Goal: Transaction & Acquisition: Purchase product/service

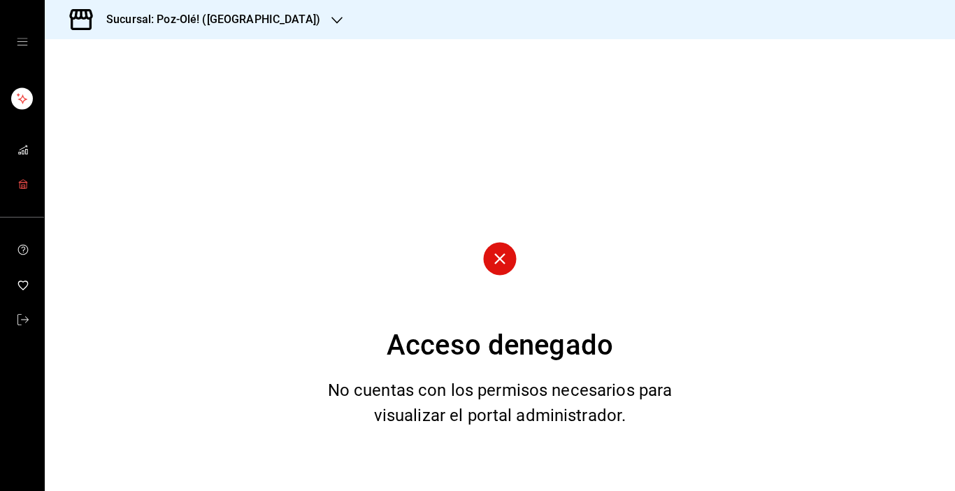
click at [26, 180] on icon "mailbox folders" at bounding box center [22, 181] width 8 height 3
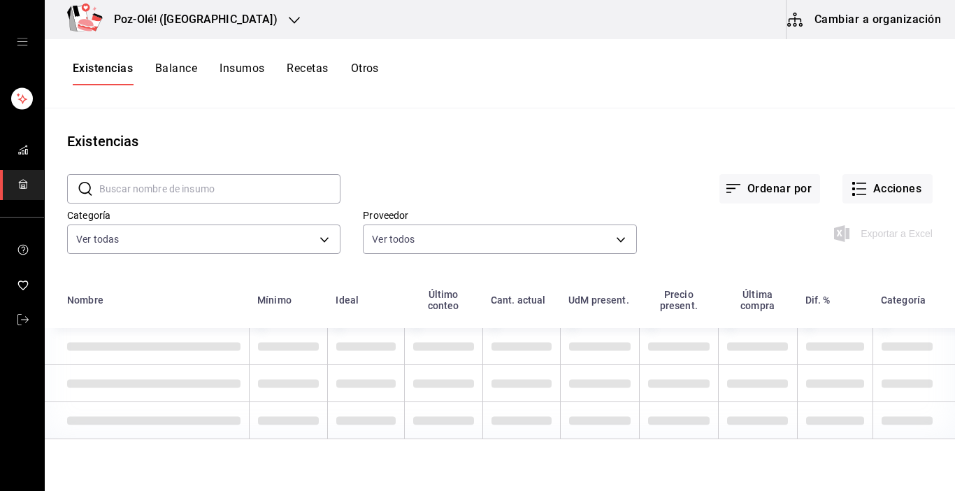
click at [858, 17] on button "Cambiar a organización" at bounding box center [865, 19] width 157 height 39
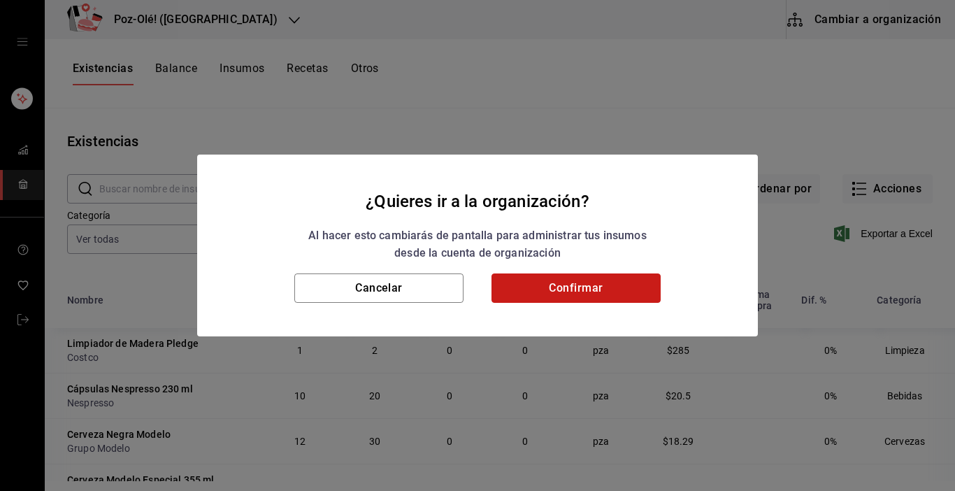
click at [529, 292] on button "Confirmar" at bounding box center [576, 287] width 169 height 29
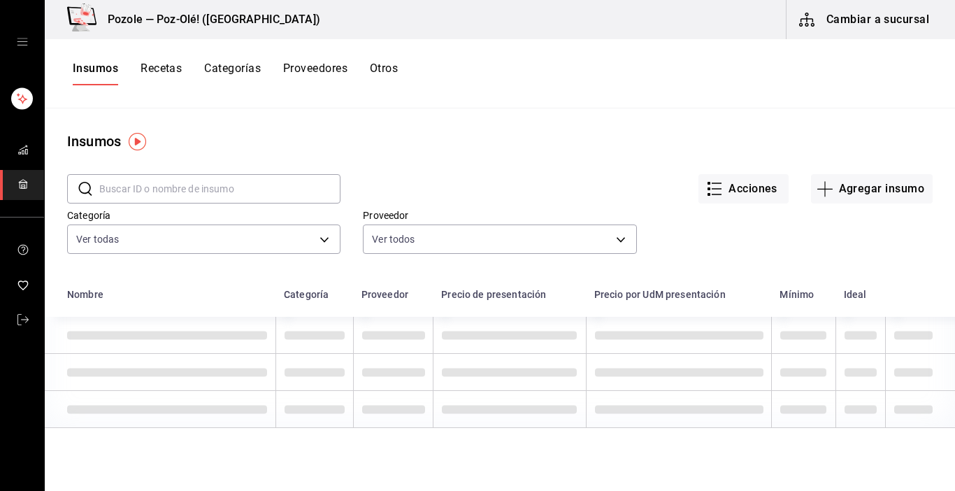
click at [394, 69] on button "Otros" at bounding box center [384, 74] width 28 height 24
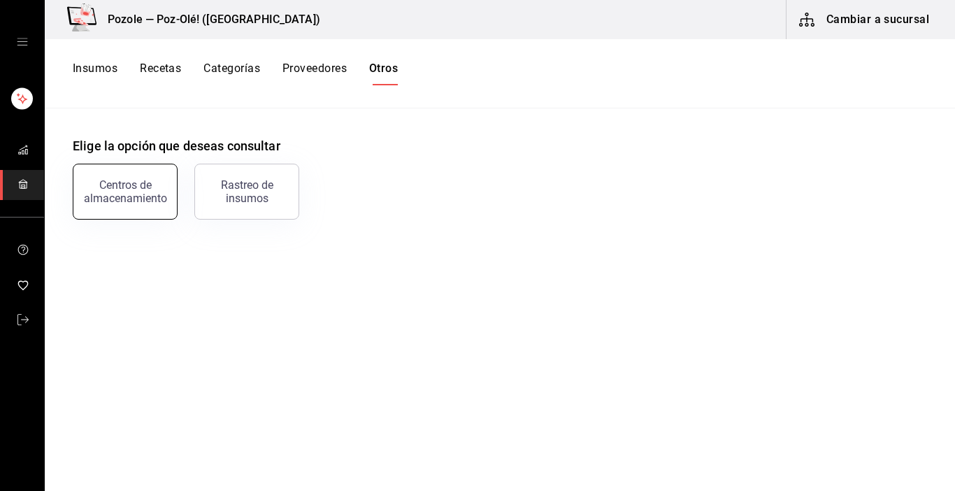
click at [140, 188] on div "Centros de almacenamiento" at bounding box center [125, 191] width 87 height 27
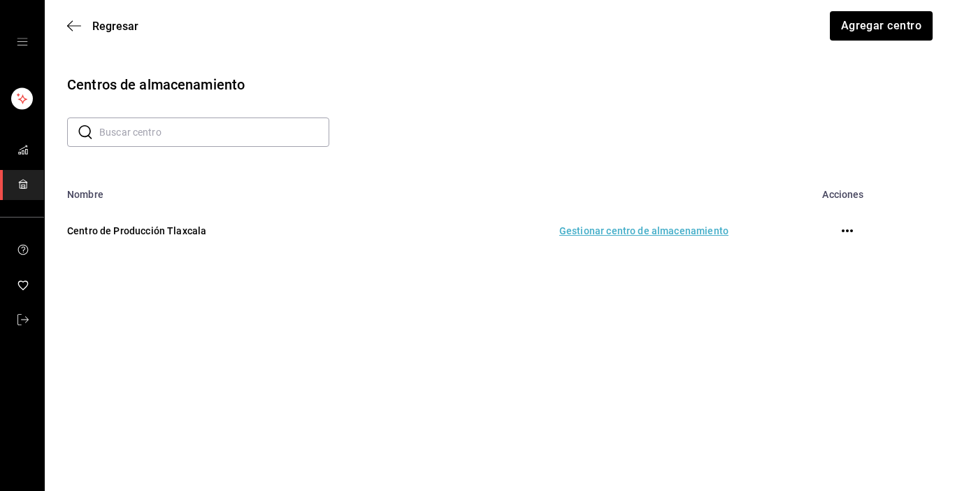
click at [622, 227] on td "Gestionar centro de almacenamiento" at bounding box center [559, 231] width 373 height 62
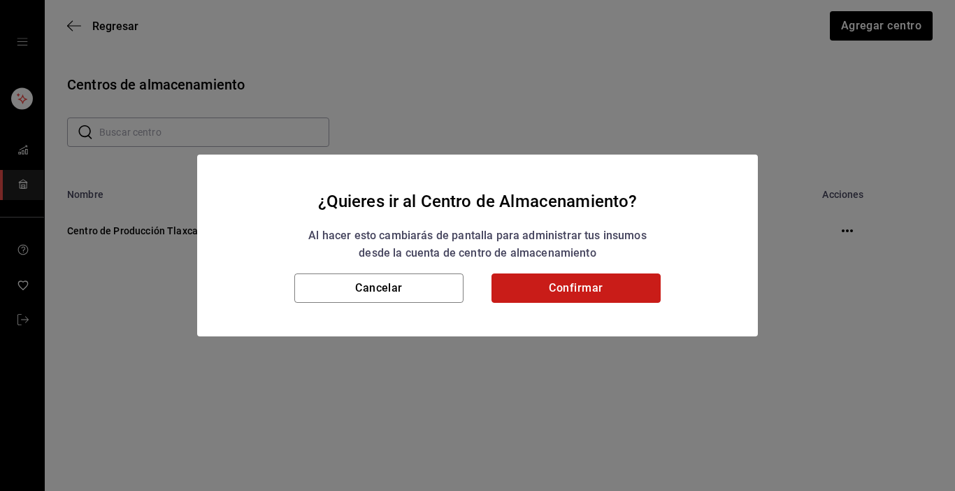
click at [616, 285] on button "Confirmar" at bounding box center [576, 287] width 169 height 29
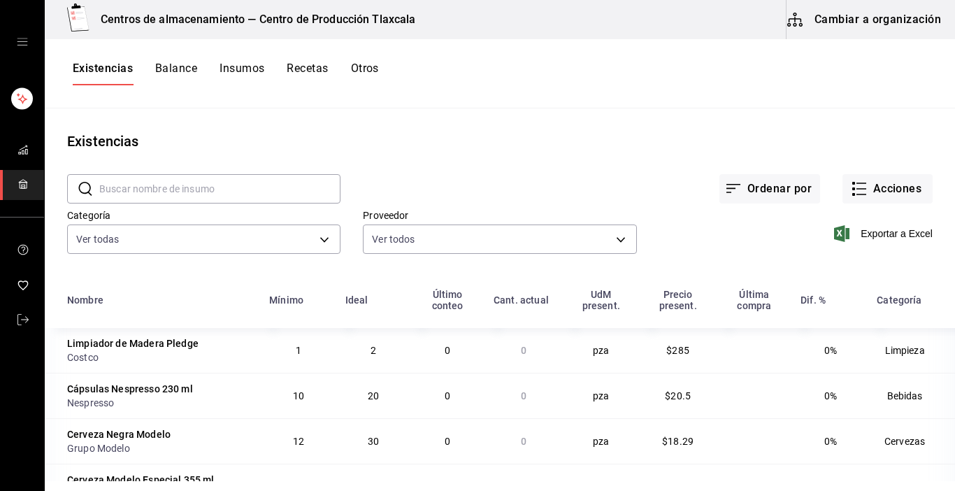
click at [616, 283] on th "UdM present." at bounding box center [601, 304] width 77 height 48
click at [844, 198] on button "Acciones" at bounding box center [888, 188] width 90 height 29
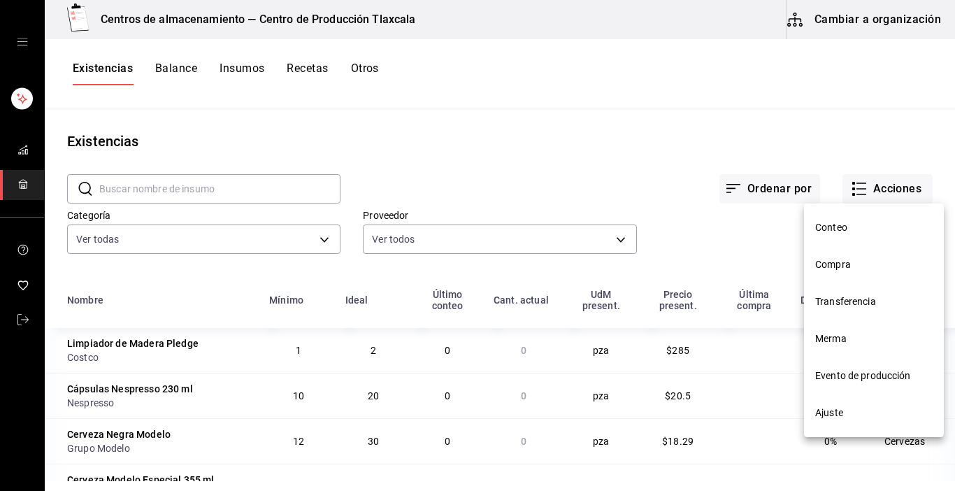
click at [855, 267] on span "Compra" at bounding box center [875, 264] width 118 height 15
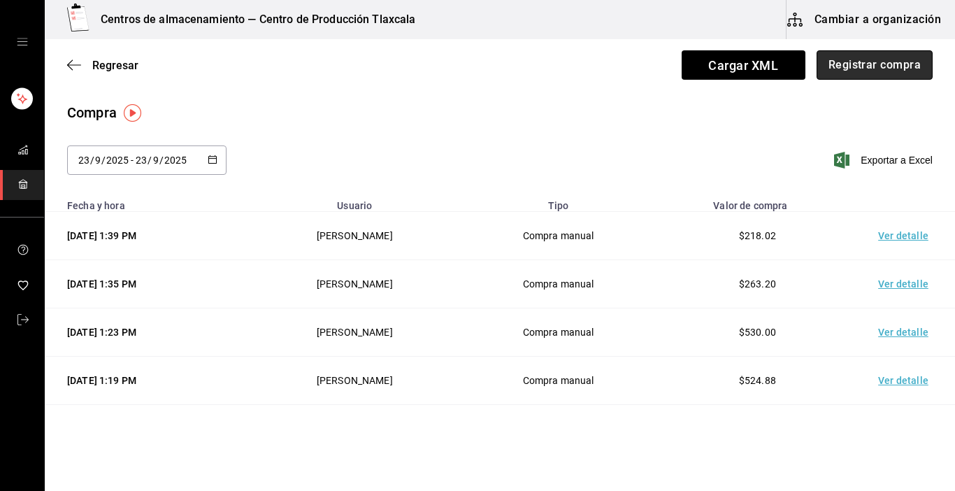
click at [848, 64] on button "Registrar compra" at bounding box center [875, 64] width 116 height 29
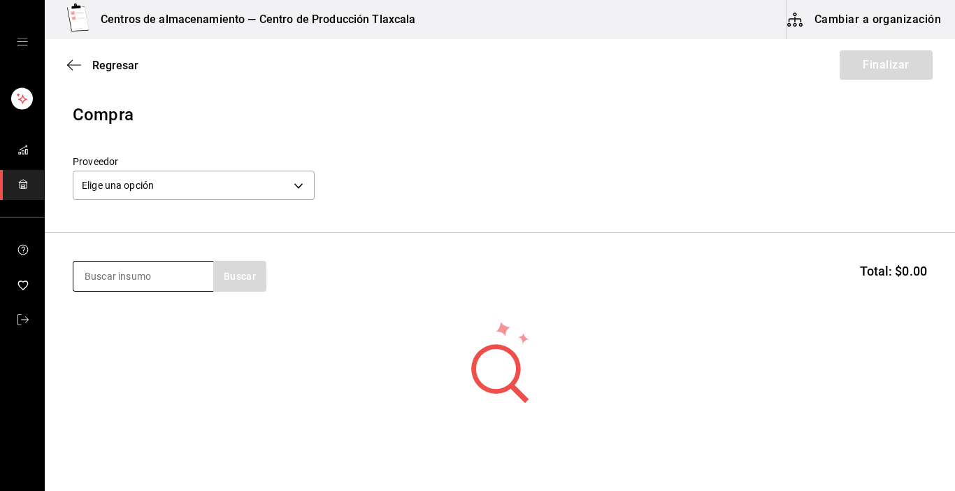
click at [155, 276] on input at bounding box center [143, 276] width 140 height 29
type input "[GEOGRAPHIC_DATA]"
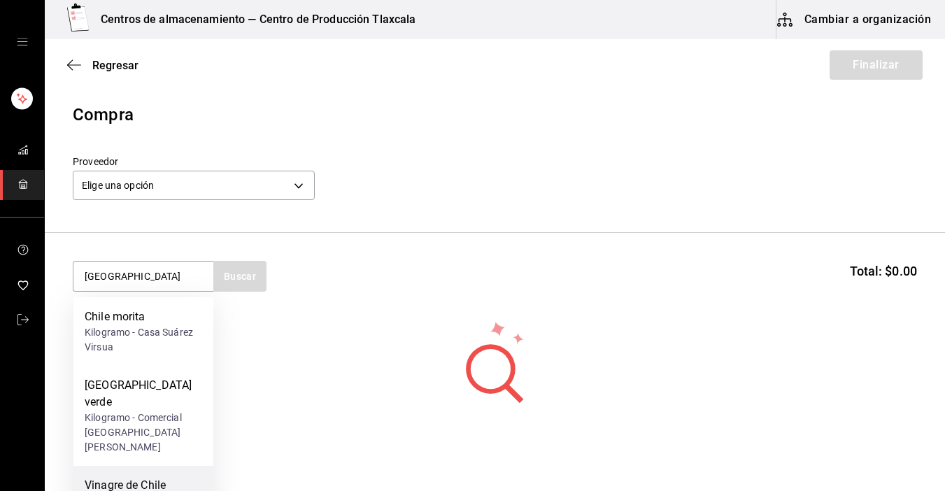
click at [161, 477] on div "Vinagre de Chile Jalapeño" at bounding box center [144, 494] width 118 height 34
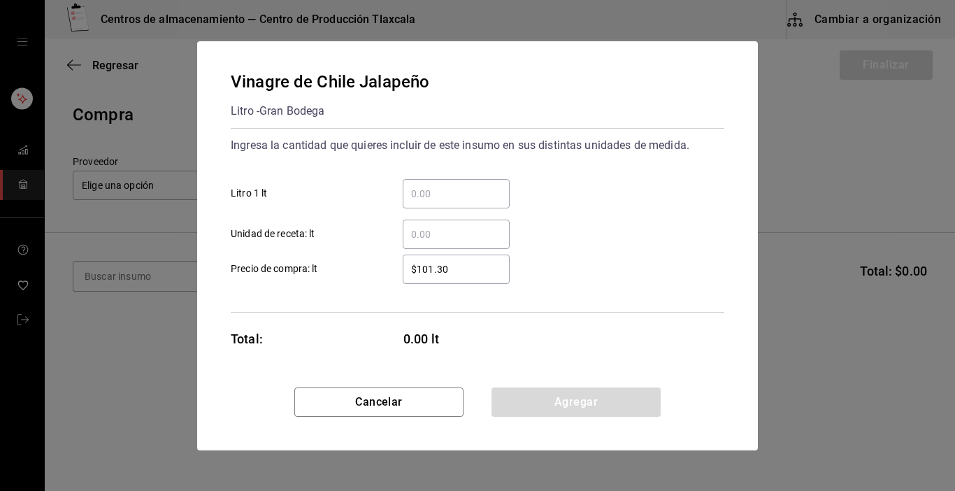
click at [433, 188] on input "​ Litro 1 lt" at bounding box center [456, 193] width 107 height 17
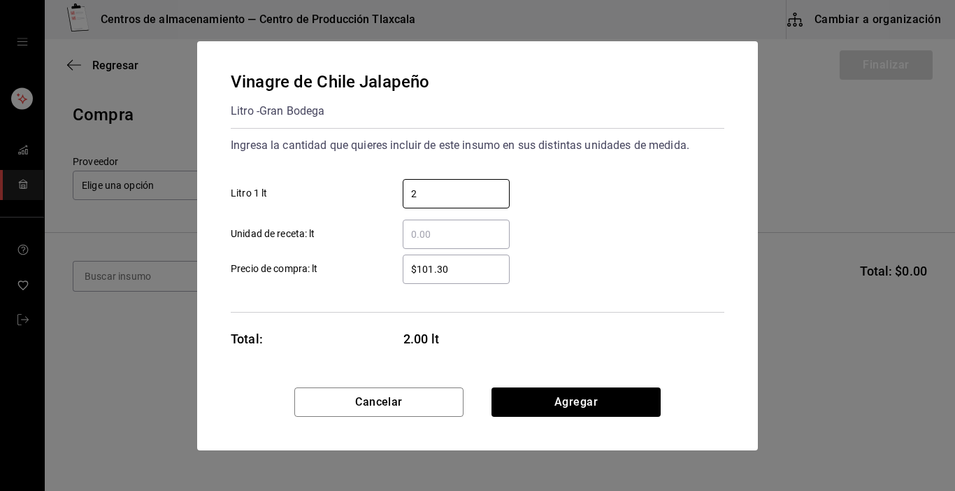
type input "2"
click at [616, 261] on div "$101.30 ​ Precio de compra: lt" at bounding box center [472, 263] width 505 height 41
click at [456, 262] on input "$101.30" at bounding box center [456, 269] width 107 height 17
type input "$1"
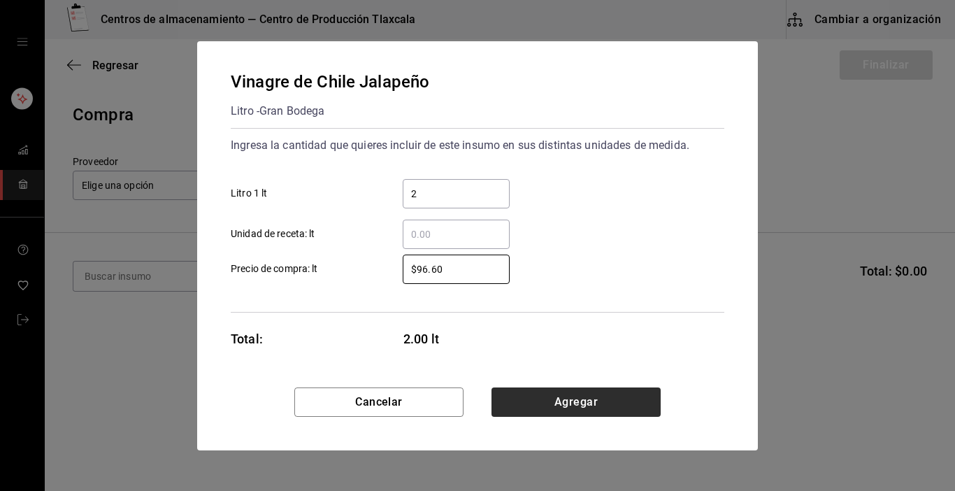
type input "$96.60"
click at [535, 409] on button "Agregar" at bounding box center [576, 402] width 169 height 29
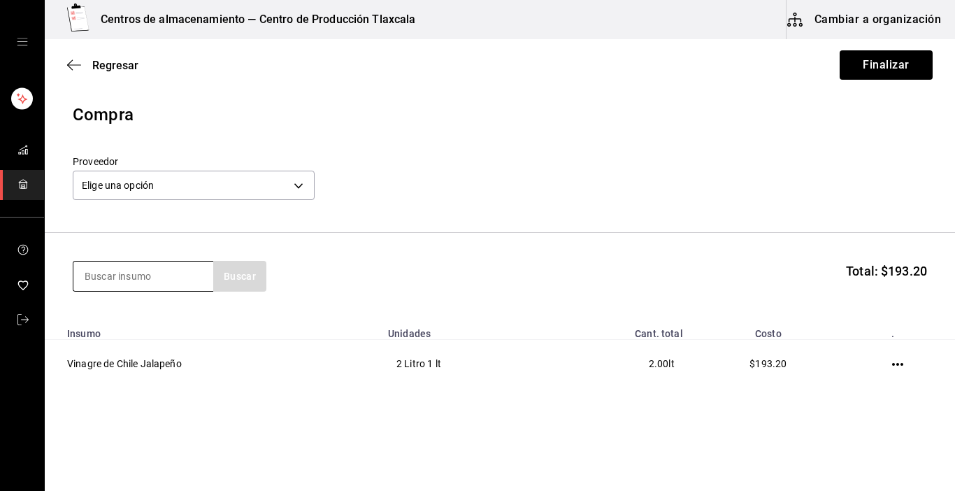
click at [198, 282] on input at bounding box center [143, 276] width 140 height 29
type input "vinagre"
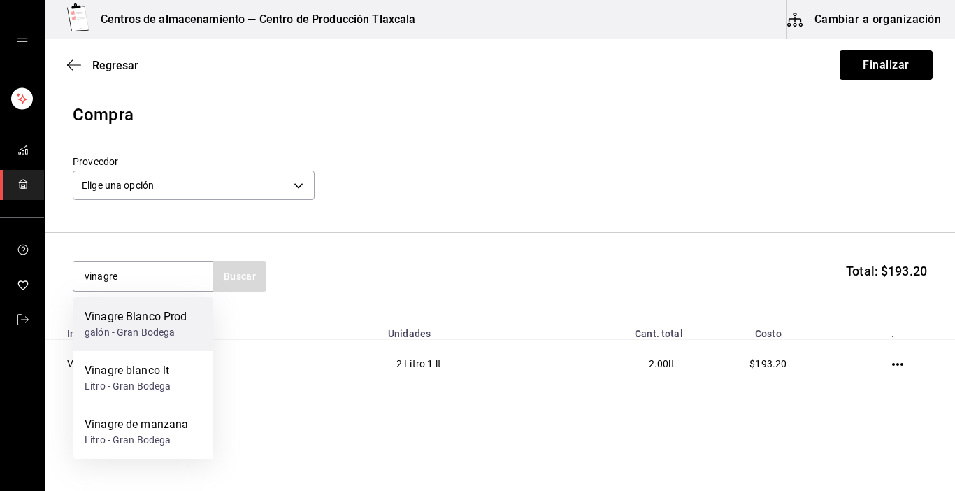
click at [166, 327] on div "galón - Gran Bodega" at bounding box center [136, 332] width 103 height 15
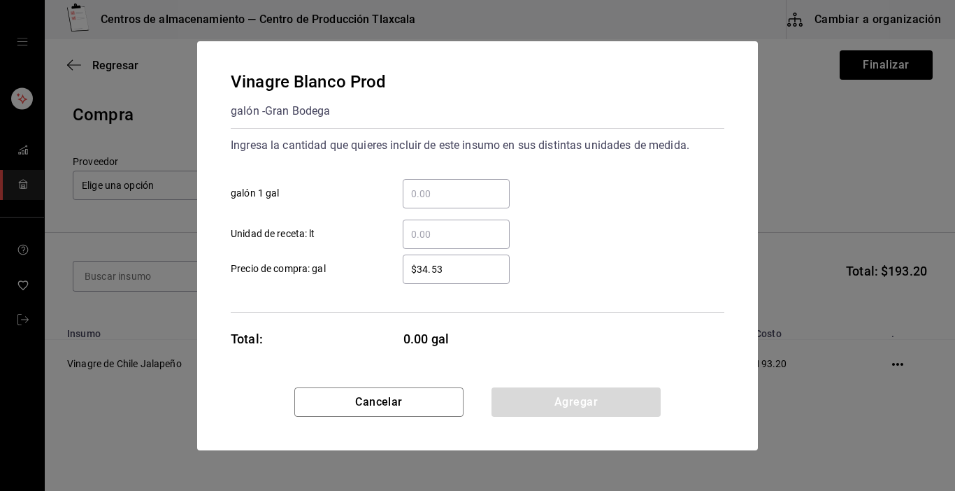
click at [468, 205] on div "​" at bounding box center [456, 193] width 107 height 29
click at [468, 202] on input "​ galón 1 gal" at bounding box center [456, 193] width 107 height 17
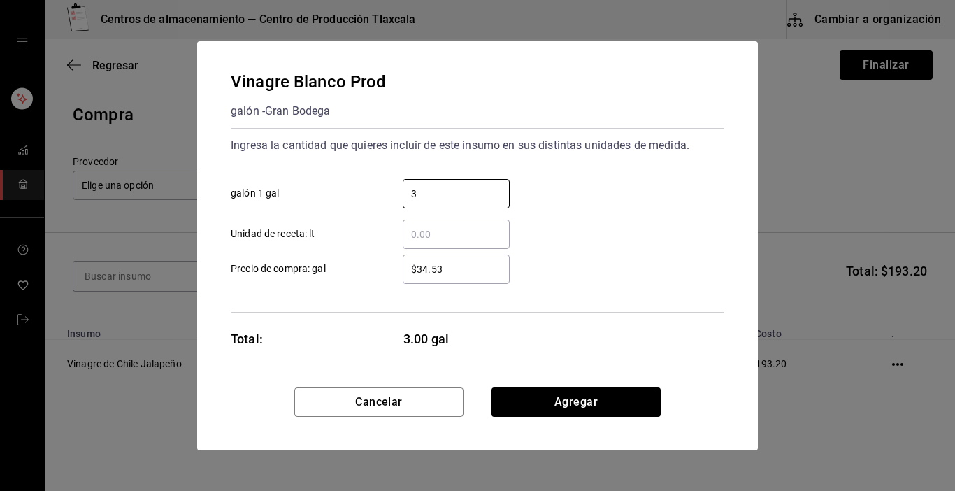
type input "3"
click at [616, 265] on div "$34.53 ​ Precio de compra: gal" at bounding box center [472, 263] width 505 height 41
click at [485, 276] on input "$34.53" at bounding box center [456, 269] width 107 height 17
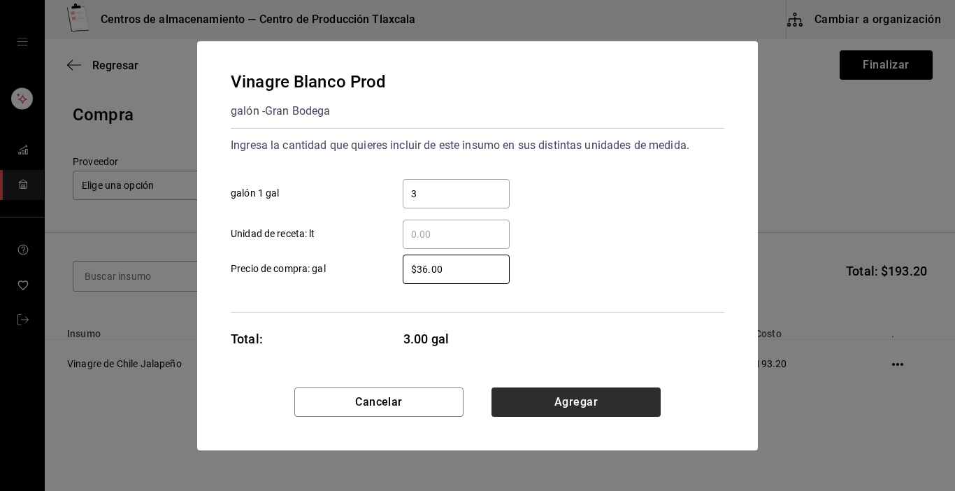
type input "$36.00"
click at [559, 400] on button "Agregar" at bounding box center [576, 402] width 169 height 29
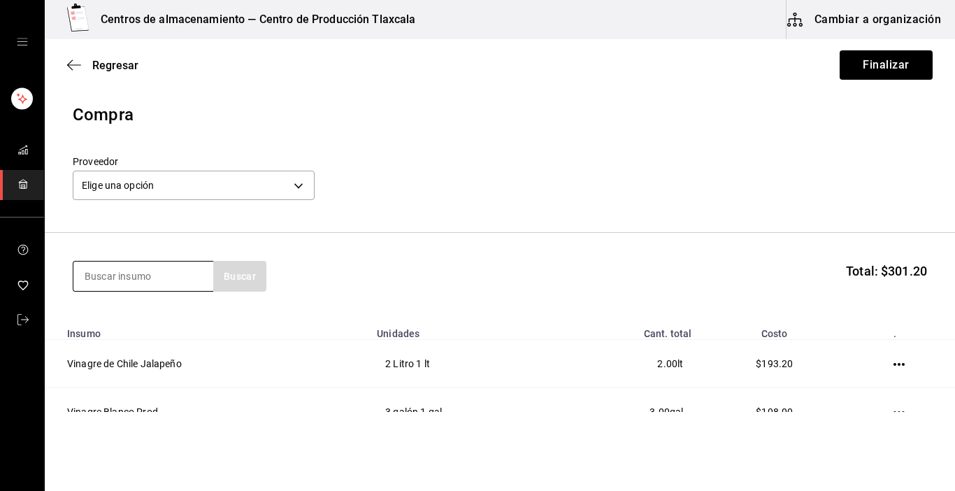
click at [145, 285] on input at bounding box center [143, 276] width 140 height 29
type input "aceite"
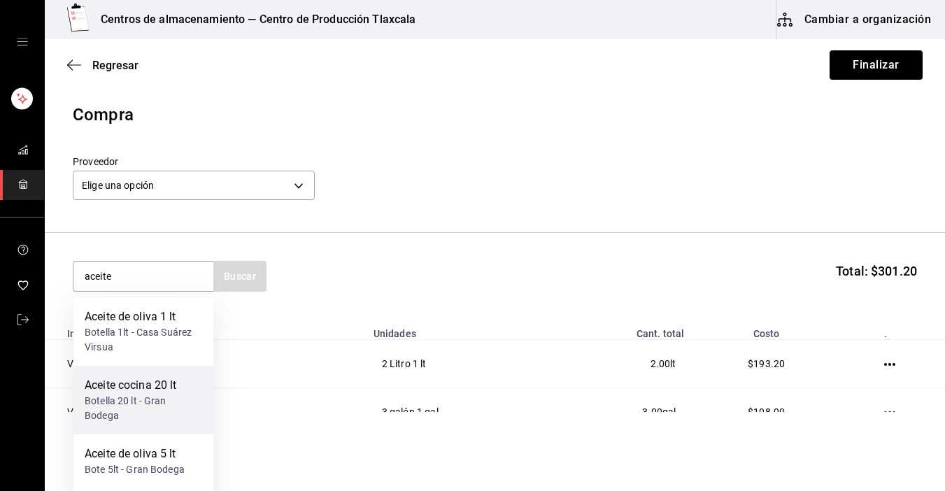
click at [167, 383] on div "Aceite cocina 20 lt" at bounding box center [144, 385] width 118 height 17
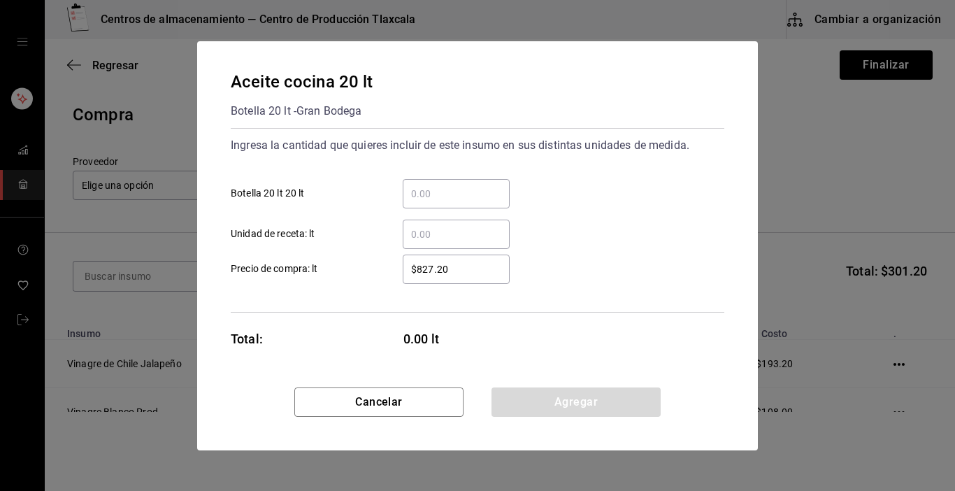
click at [447, 194] on input "​ Botella 20 lt 20 lt" at bounding box center [456, 193] width 107 height 17
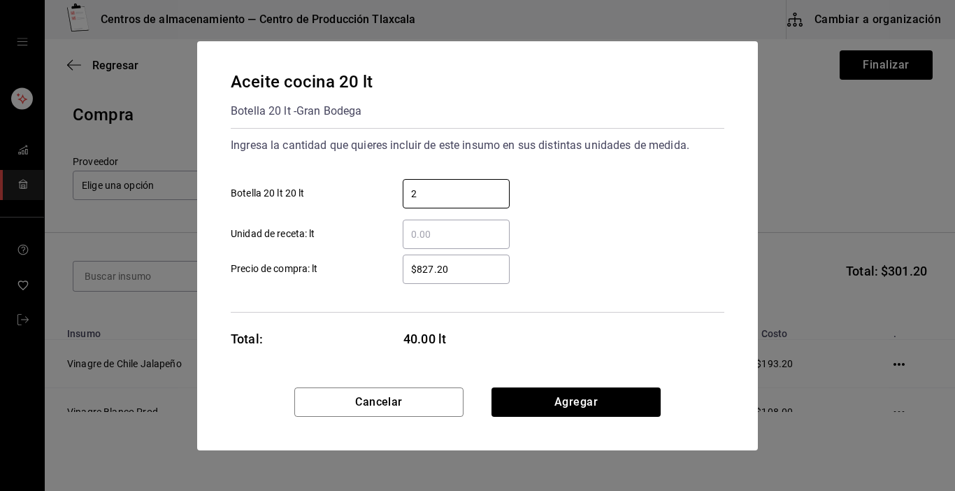
type input "2"
click at [576, 271] on div "$827.20 ​ Precio de compra: lt" at bounding box center [472, 263] width 505 height 41
click at [471, 275] on input "$827.20" at bounding box center [456, 269] width 107 height 17
type input "$8"
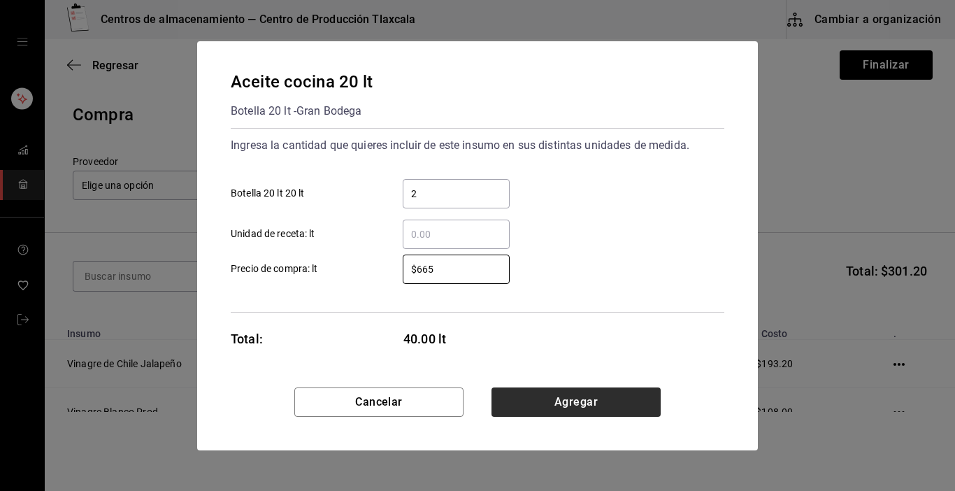
type input "$665"
click at [571, 403] on button "Agregar" at bounding box center [576, 402] width 169 height 29
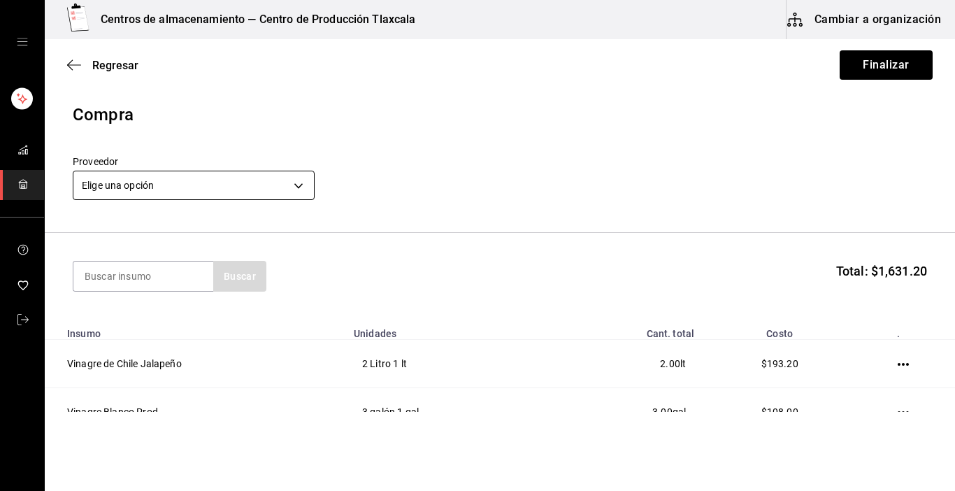
click at [300, 196] on body "Centros de almacenamiento — Centro de Producción Tlaxcala Cambiar a organizació…" at bounding box center [477, 206] width 955 height 412
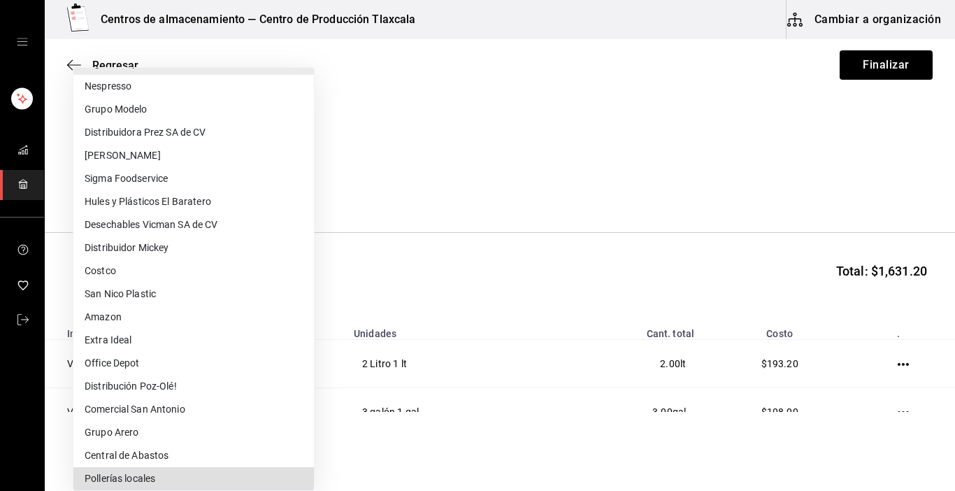
scroll to position [245, 0]
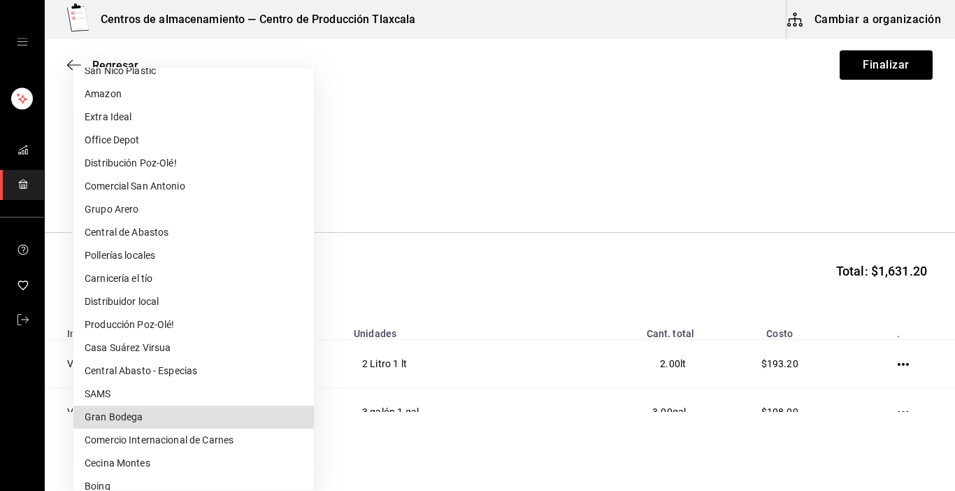
type input "da6521c3-57d5-4289-a035-88162208c036"
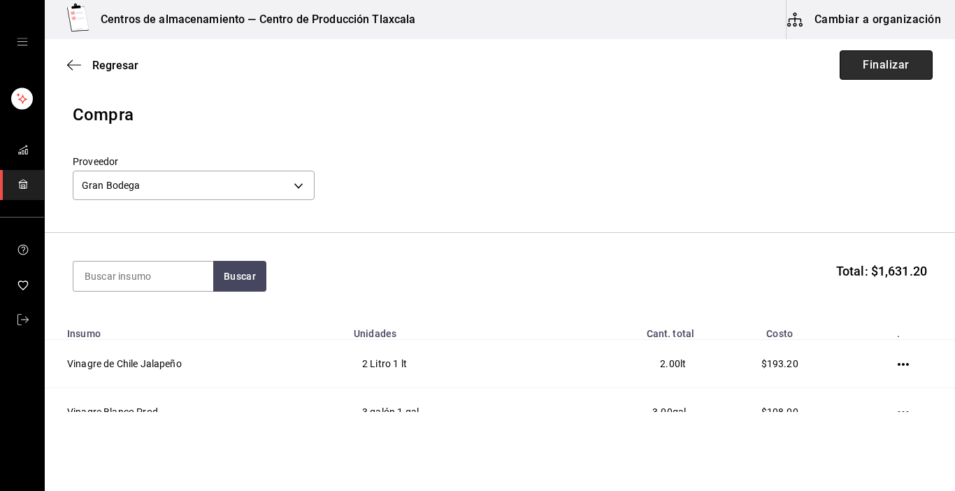
click at [866, 55] on button "Finalizar" at bounding box center [886, 64] width 93 height 29
